Goal: Task Accomplishment & Management: Use online tool/utility

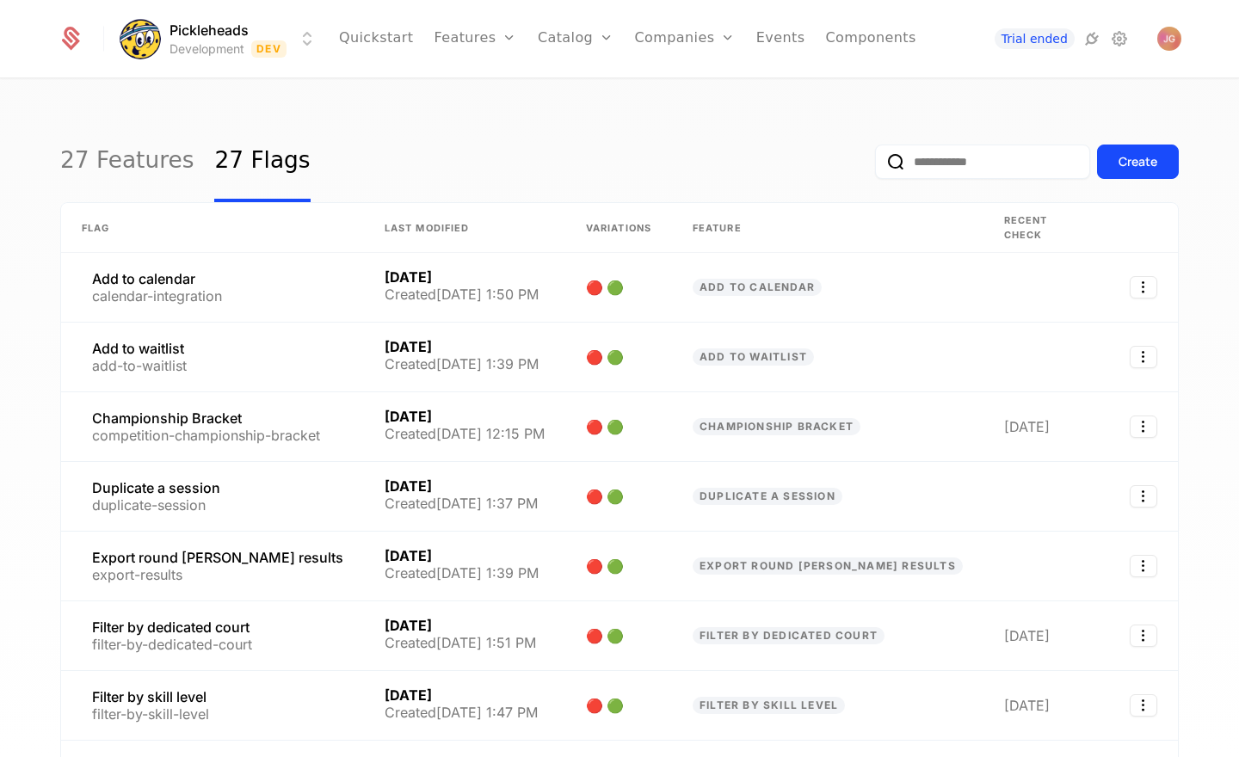
click at [357, 139] on div "27 Features 27 Flags Create" at bounding box center [619, 161] width 1119 height 81
click at [495, 90] on link "Features" at bounding box center [493, 94] width 79 height 21
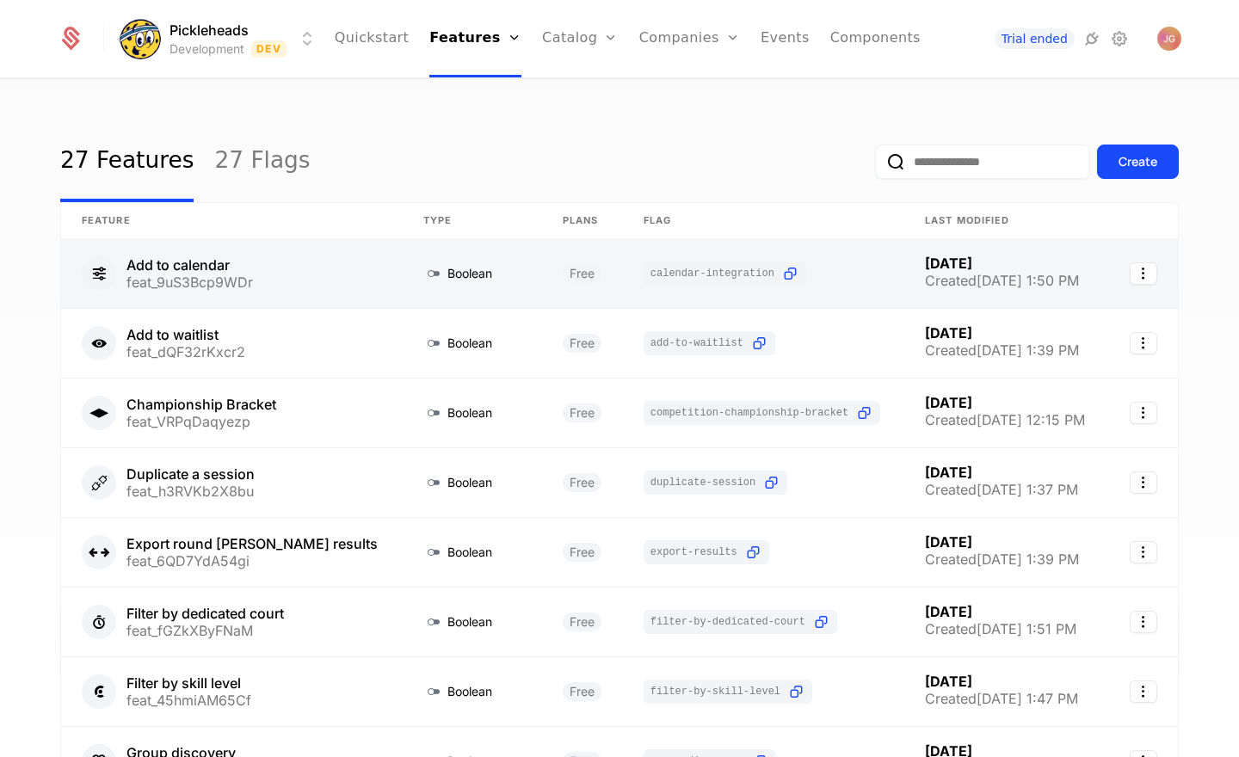
click at [247, 280] on link at bounding box center [232, 273] width 342 height 69
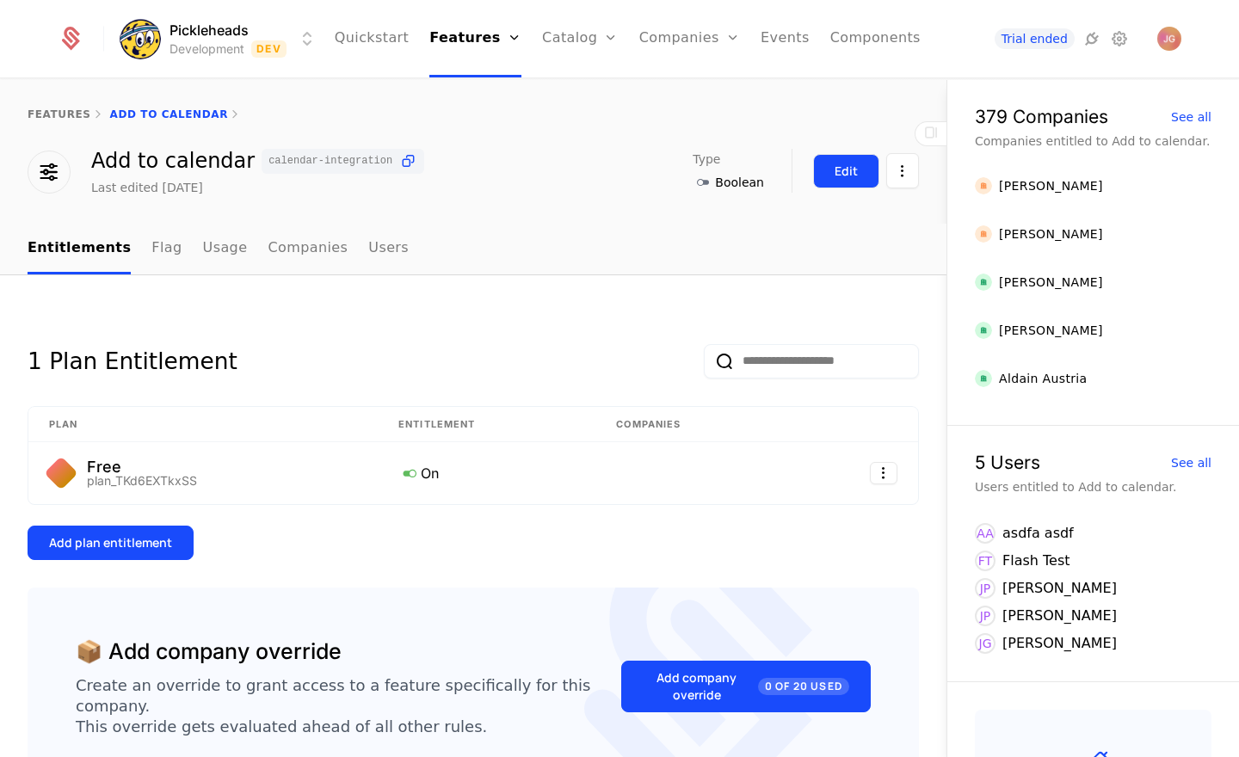
click at [839, 176] on div "Edit" at bounding box center [846, 171] width 23 height 17
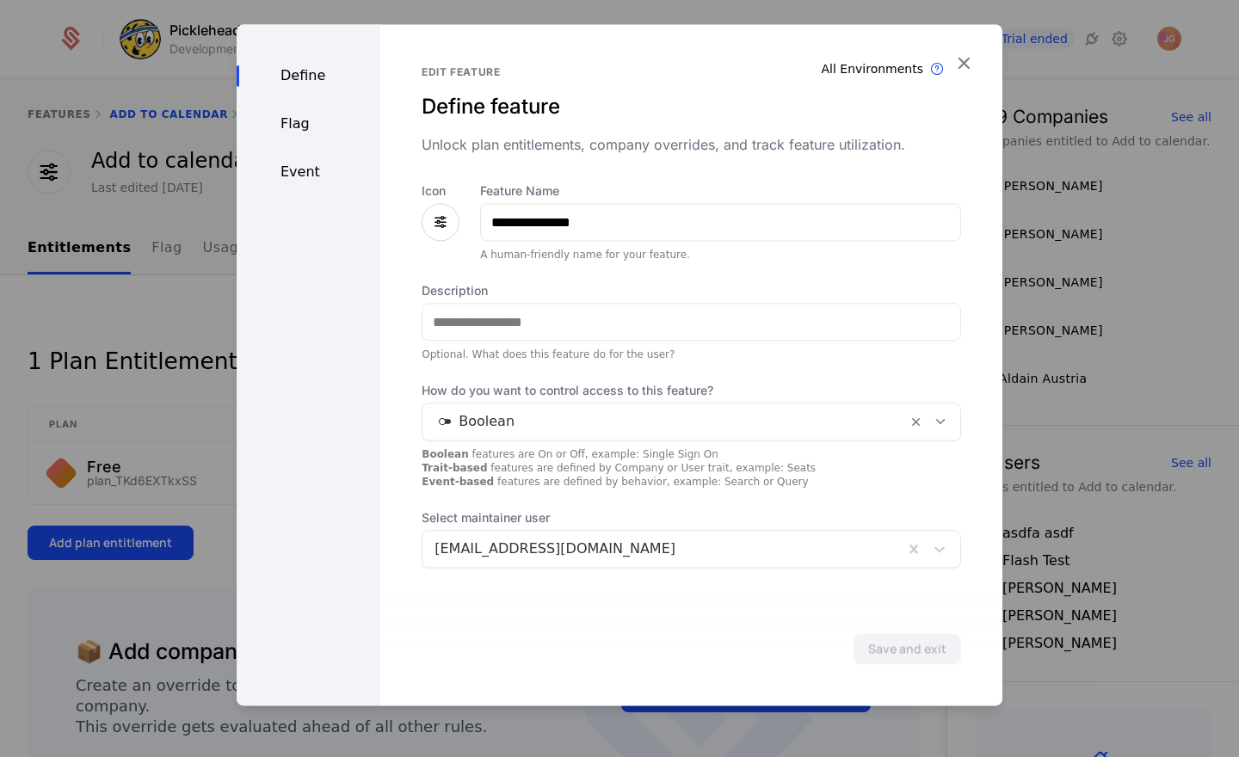
click at [301, 123] on div "Flag" at bounding box center [309, 124] width 144 height 21
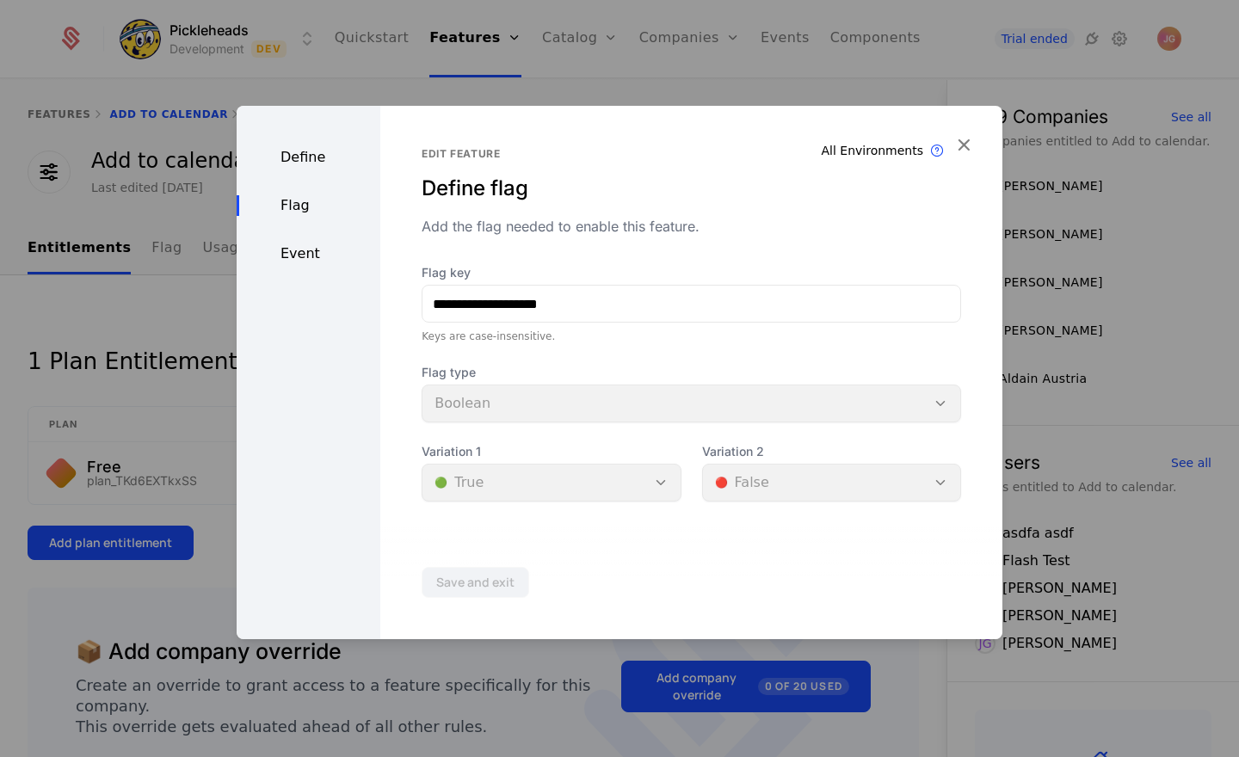
click at [295, 167] on div "Define" at bounding box center [309, 157] width 144 height 21
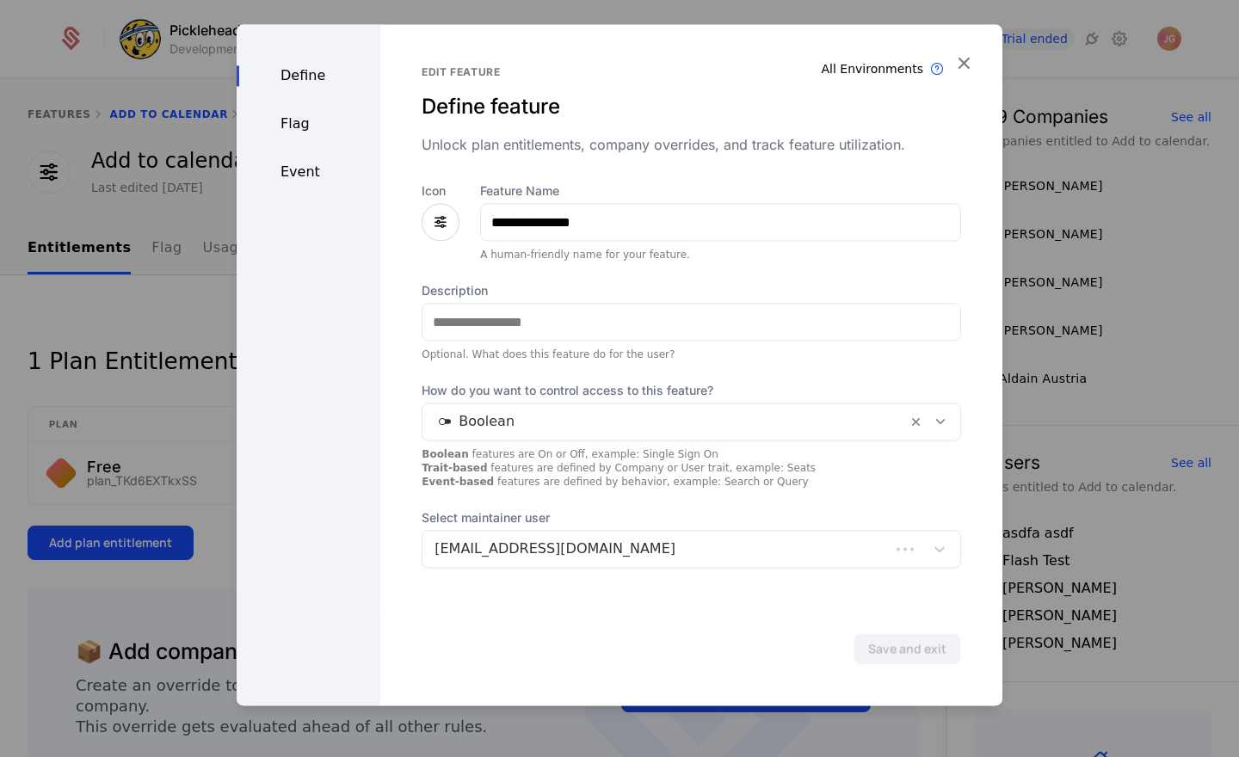
click at [534, 145] on div "Unlock plan entitlements, company overrides, and track feature utilization." at bounding box center [692, 144] width 540 height 21
